Goal: Navigation & Orientation: Find specific page/section

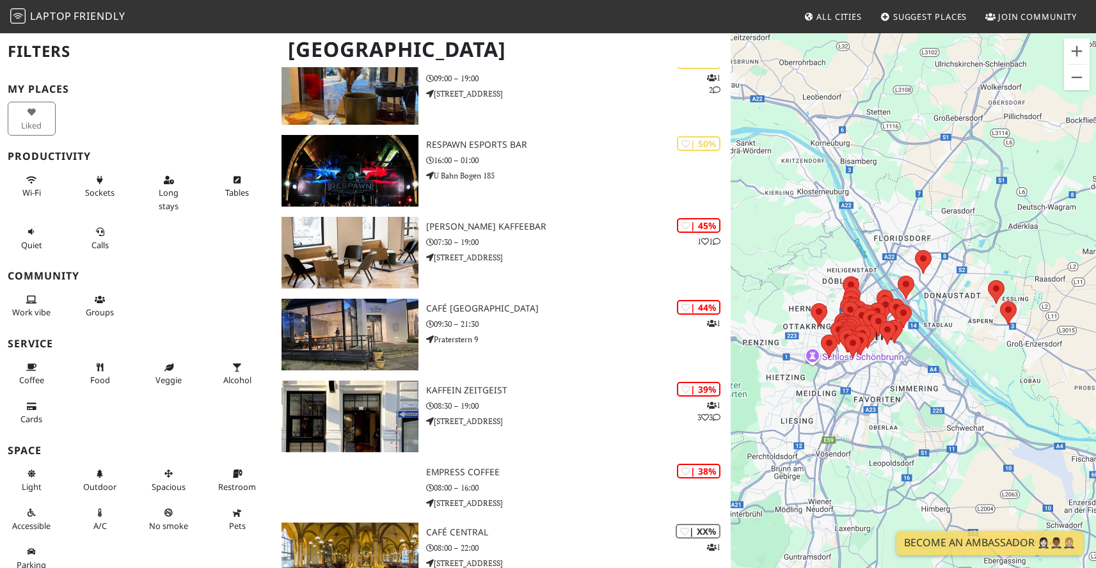
scroll to position [3759, 0]
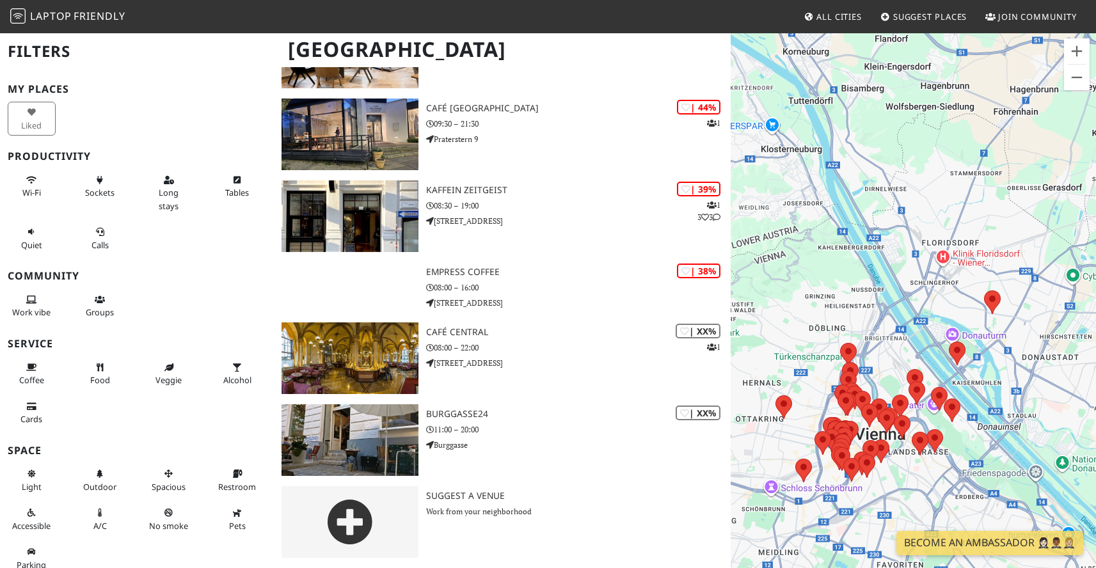
drag, startPoint x: 821, startPoint y: 296, endPoint x: 903, endPoint y: 286, distance: 83.2
click at [903, 286] on div at bounding box center [913, 316] width 365 height 568
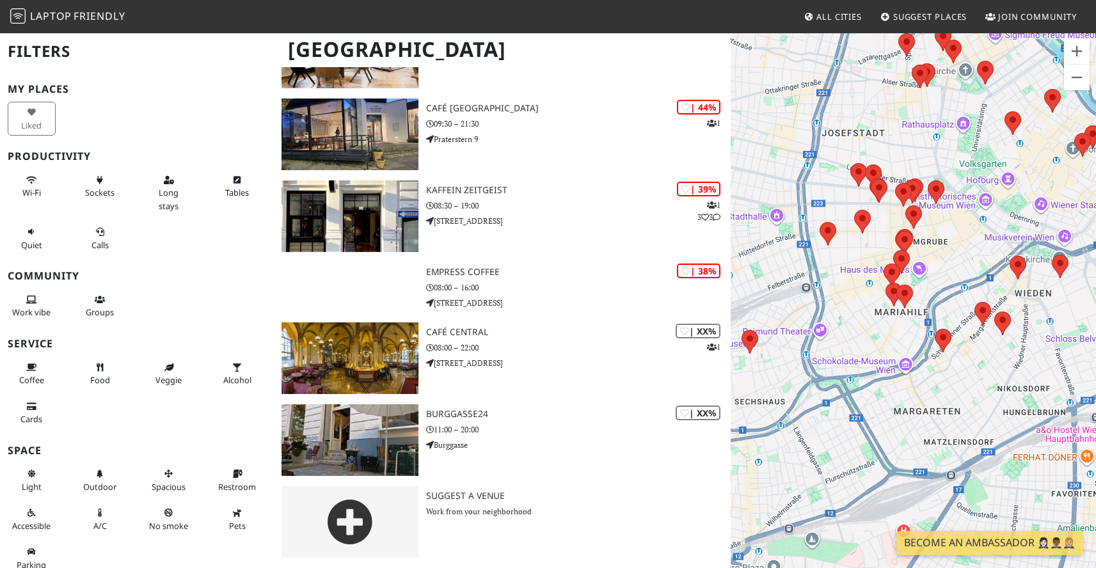
drag, startPoint x: 921, startPoint y: 424, endPoint x: 1104, endPoint y: 167, distance: 315.1
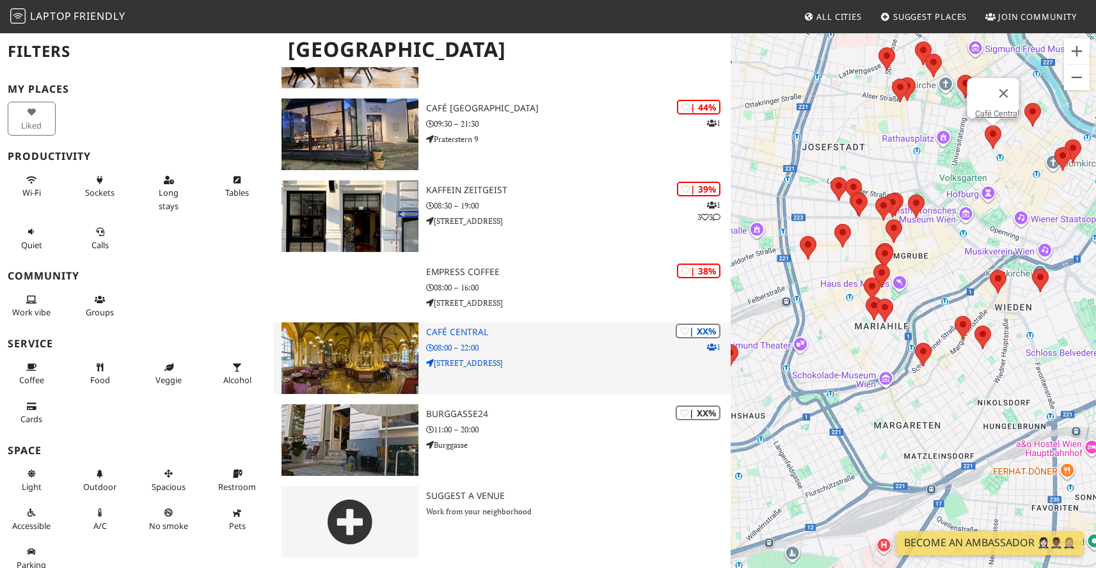
click at [485, 334] on h3 "Café Central" at bounding box center [578, 332] width 305 height 11
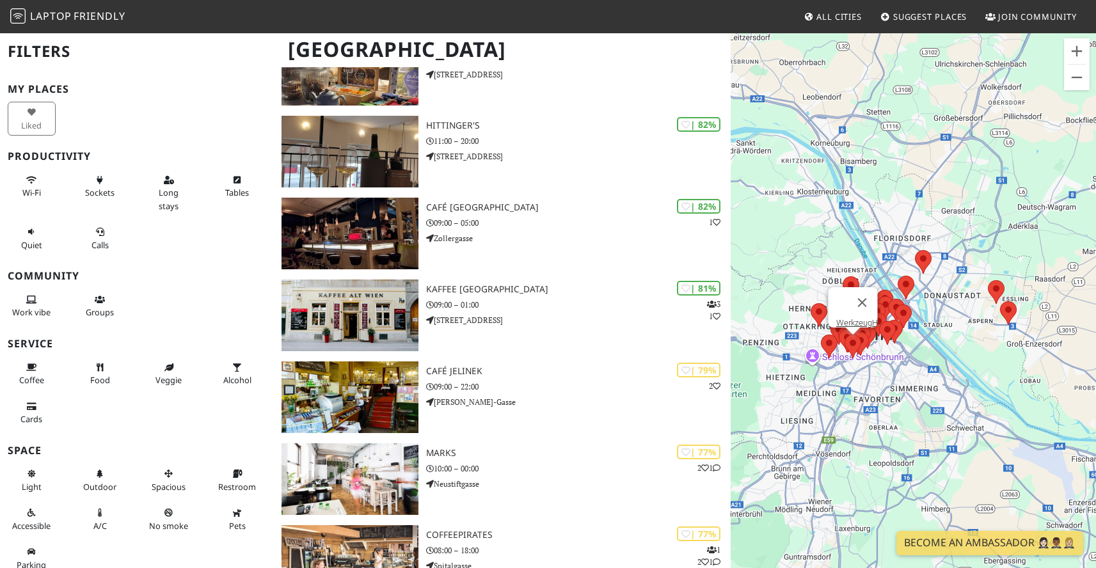
scroll to position [469, 0]
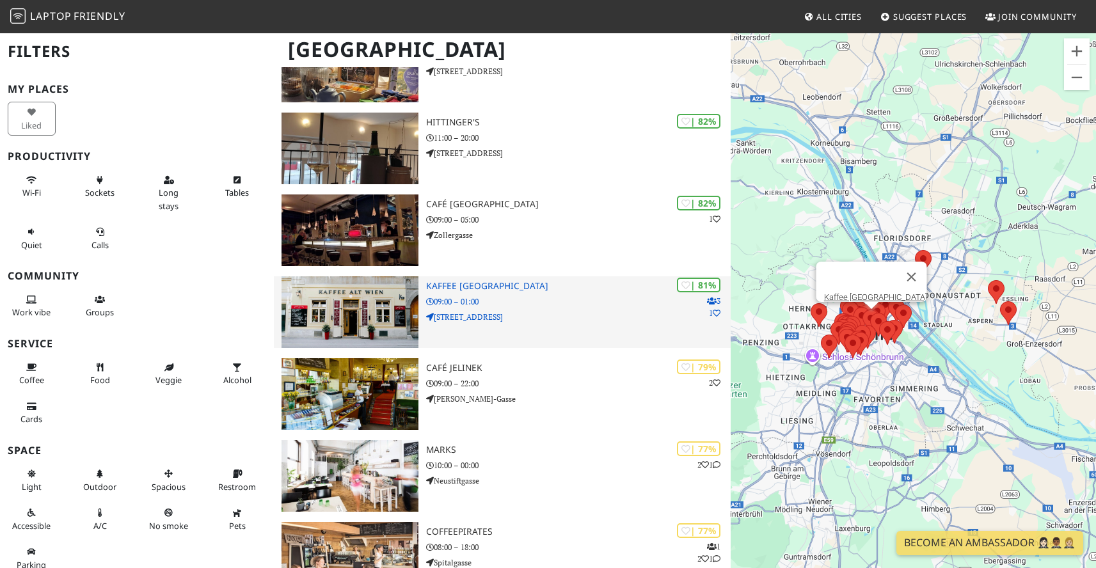
click at [383, 292] on img at bounding box center [349, 312] width 137 height 72
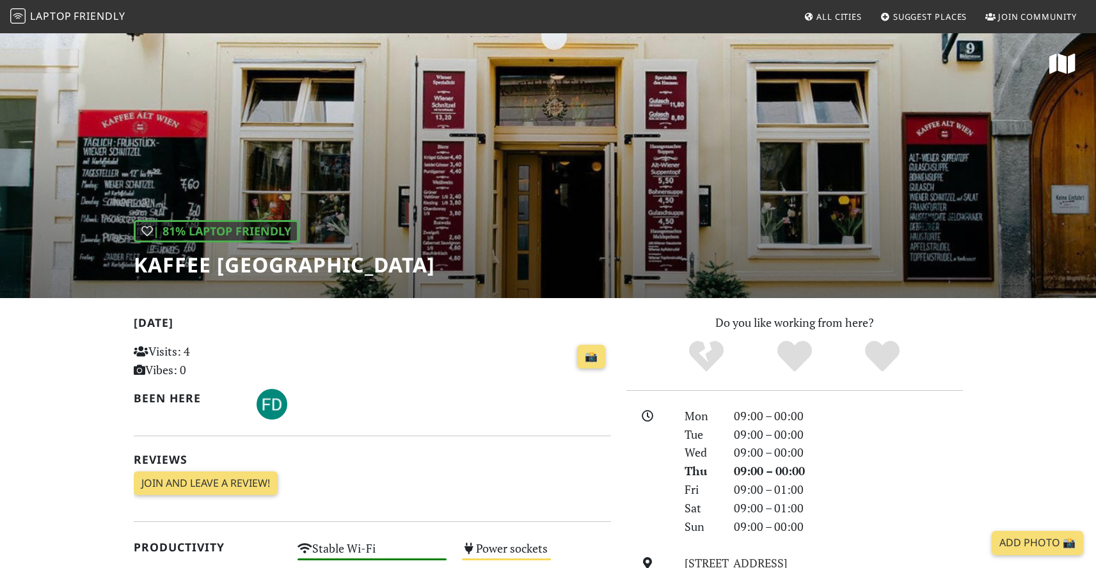
click at [702, 221] on div "| 81% Laptop Friendly Kaffee Alt Wien" at bounding box center [548, 165] width 1096 height 266
